Goal: Information Seeking & Learning: Learn about a topic

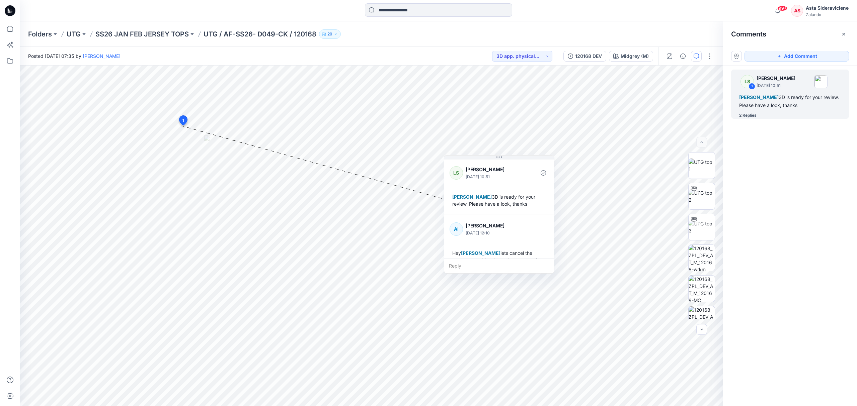
scroll to position [80, 0]
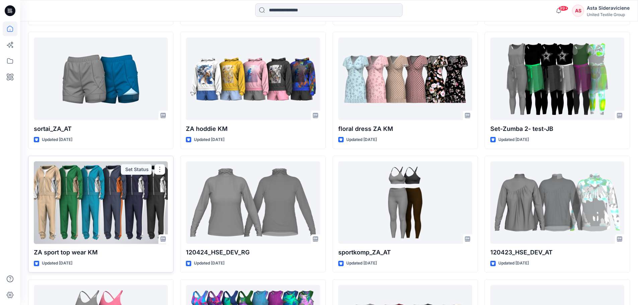
scroll to position [335, 0]
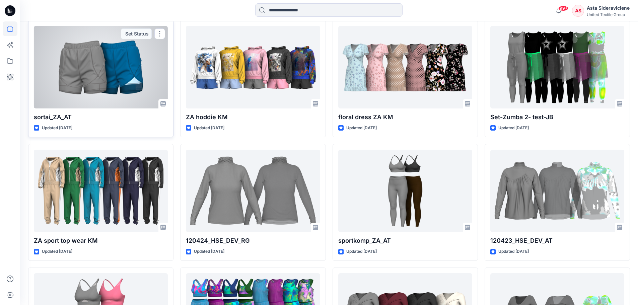
click at [103, 81] on div at bounding box center [101, 67] width 134 height 83
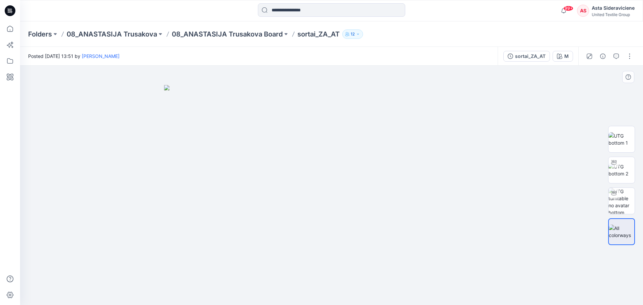
drag, startPoint x: 336, startPoint y: 213, endPoint x: 351, endPoint y: 210, distance: 15.5
click at [335, 213] on img at bounding box center [331, 195] width 335 height 220
click at [616, 172] on img at bounding box center [621, 170] width 26 height 14
drag, startPoint x: 332, startPoint y: 295, endPoint x: 321, endPoint y: 247, distance: 48.6
click at [308, 283] on icon at bounding box center [332, 284] width 203 height 25
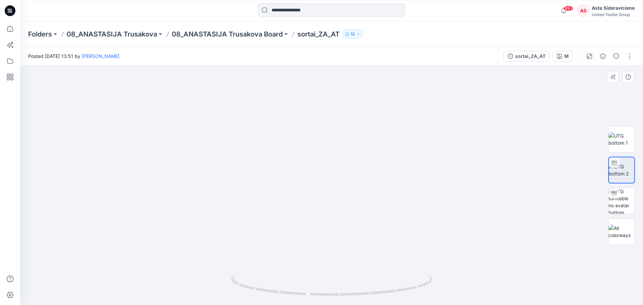
drag, startPoint x: 343, startPoint y: 135, endPoint x: 328, endPoint y: 227, distance: 93.3
click at [329, 227] on img at bounding box center [331, 138] width 577 height 334
drag, startPoint x: 312, startPoint y: 295, endPoint x: 354, endPoint y: 296, distance: 42.8
click at [354, 296] on icon at bounding box center [332, 284] width 203 height 25
click at [10, 31] on icon at bounding box center [10, 28] width 15 height 15
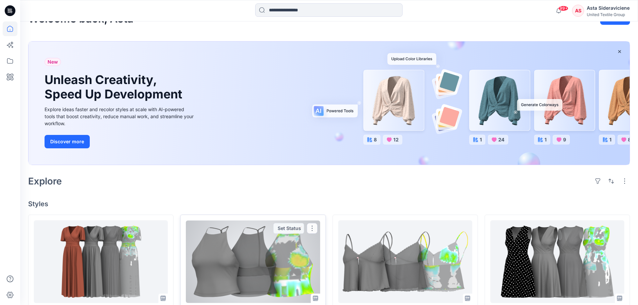
scroll to position [33, 0]
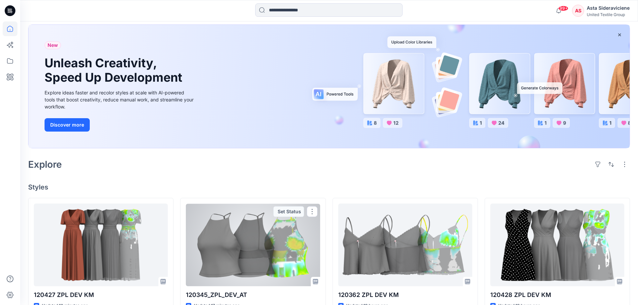
click at [252, 238] on div at bounding box center [253, 245] width 134 height 83
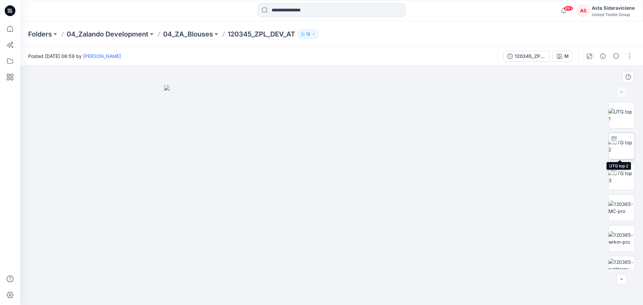
drag, startPoint x: 621, startPoint y: 147, endPoint x: 589, endPoint y: 149, distance: 31.5
click at [621, 147] on img at bounding box center [621, 146] width 26 height 14
drag, startPoint x: 332, startPoint y: 297, endPoint x: 346, endPoint y: 272, distance: 27.9
click at [346, 272] on icon at bounding box center [332, 284] width 203 height 25
drag, startPoint x: 346, startPoint y: 295, endPoint x: 485, endPoint y: 274, distance: 140.2
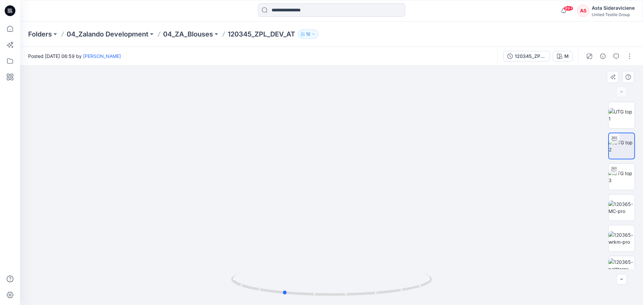
click at [485, 274] on div at bounding box center [331, 185] width 623 height 239
drag, startPoint x: 287, startPoint y: 294, endPoint x: 377, endPoint y: 295, distance: 89.7
click at [377, 295] on icon at bounding box center [332, 284] width 203 height 25
click at [9, 29] on icon at bounding box center [10, 28] width 15 height 15
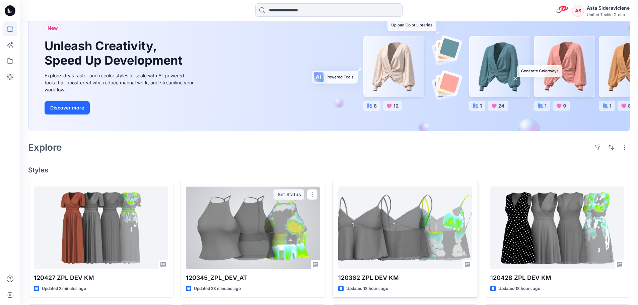
scroll to position [67, 0]
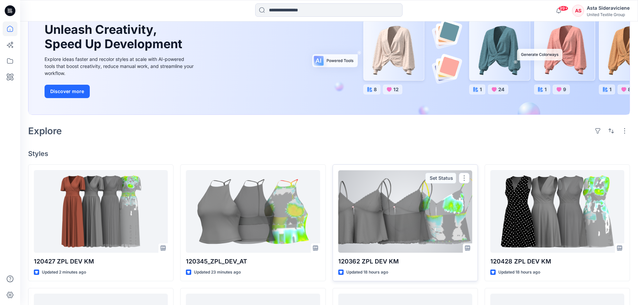
click at [392, 221] on div at bounding box center [405, 211] width 134 height 83
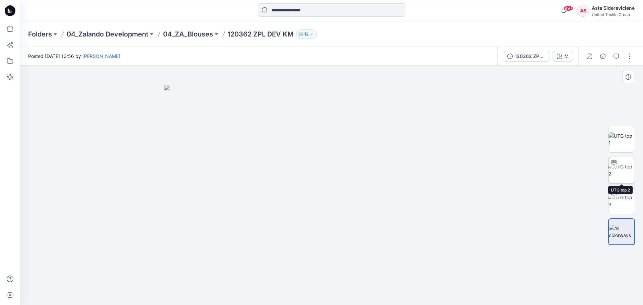
click at [626, 172] on img at bounding box center [621, 170] width 26 height 14
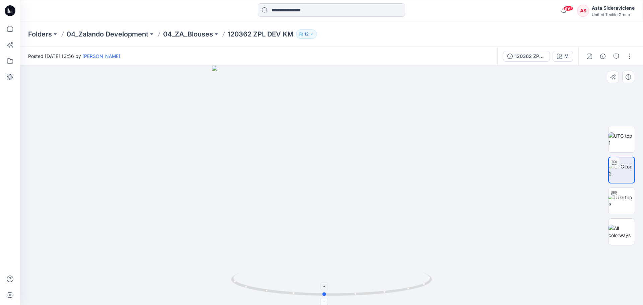
drag, startPoint x: 334, startPoint y: 296, endPoint x: 328, endPoint y: 284, distance: 13.2
click at [327, 285] on icon at bounding box center [332, 284] width 203 height 25
click at [618, 202] on img at bounding box center [621, 201] width 26 height 14
click at [628, 171] on img at bounding box center [621, 170] width 26 height 14
click at [12, 25] on icon at bounding box center [10, 28] width 15 height 15
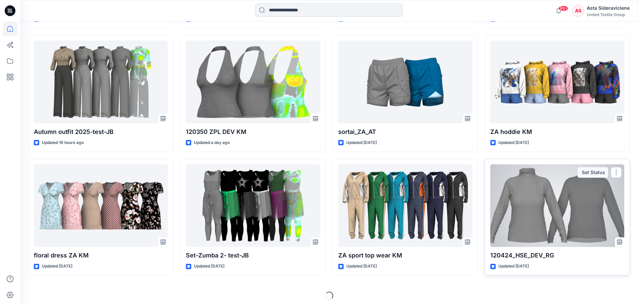
scroll to position [323, 0]
